Goal: Information Seeking & Learning: Learn about a topic

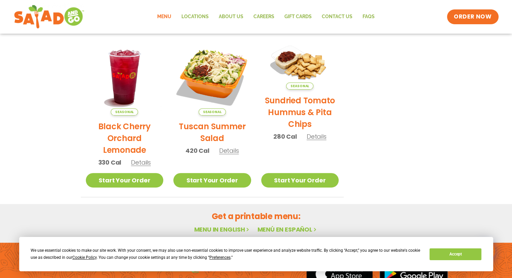
scroll to position [389, 0]
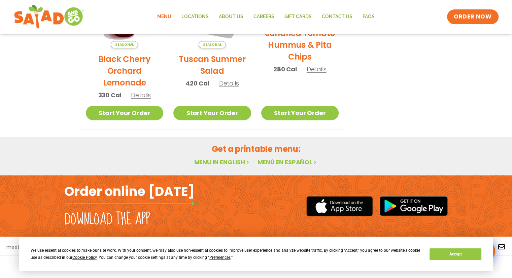
click at [171, 21] on link "Menu" at bounding box center [164, 16] width 24 height 15
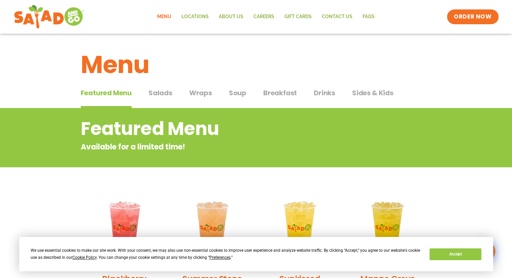
click at [155, 94] on span "Salads" at bounding box center [160, 93] width 24 height 10
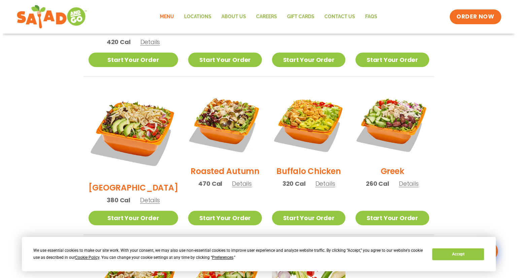
scroll to position [339, 0]
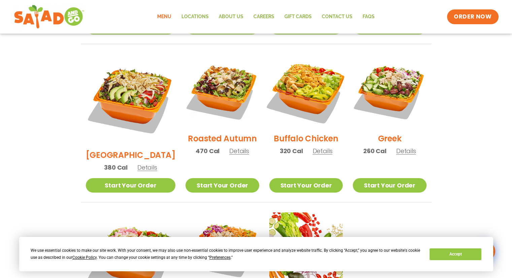
click at [302, 75] on img at bounding box center [306, 91] width 86 height 86
